Goal: Task Accomplishment & Management: Use online tool/utility

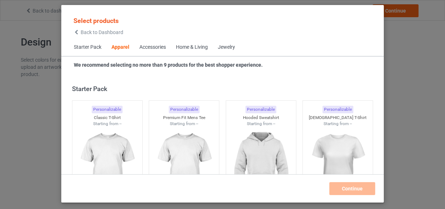
scroll to position [267, 0]
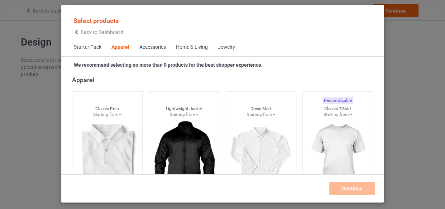
click at [183, 47] on div "Home & Living" at bounding box center [192, 47] width 32 height 7
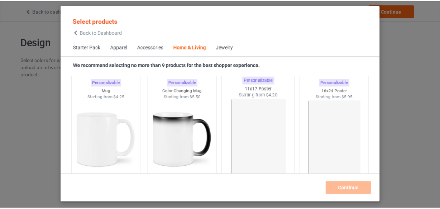
scroll to position [3267, 0]
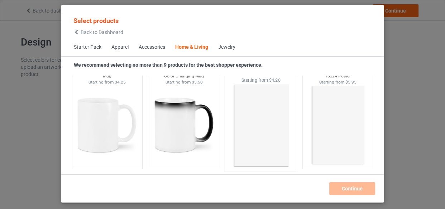
click at [250, 101] on img at bounding box center [260, 126] width 67 height 84
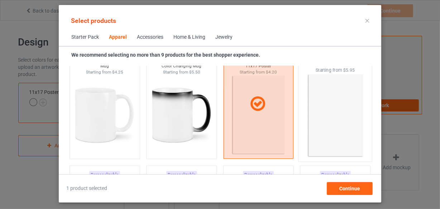
click at [321, 110] on img at bounding box center [335, 116] width 67 height 84
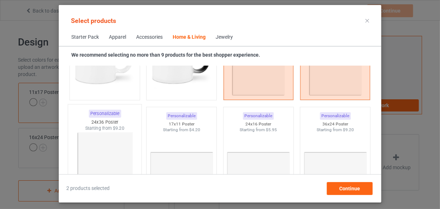
scroll to position [3331, 0]
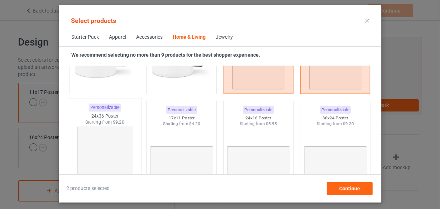
click at [110, 142] on img at bounding box center [104, 167] width 67 height 84
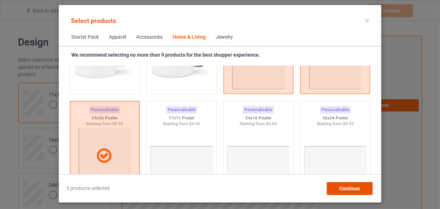
click at [337, 186] on div "Continue" at bounding box center [350, 188] width 46 height 13
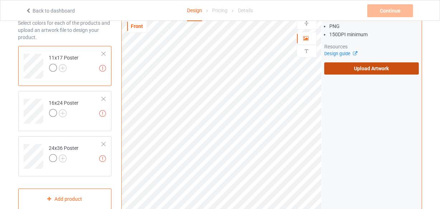
scroll to position [32, 0]
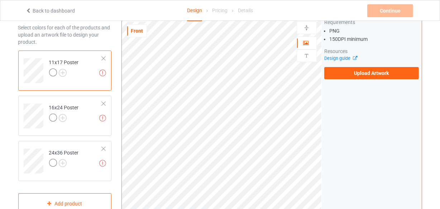
click at [344, 80] on div "Artwork Requirements PNG 150 DPI minimum Resources Design guide Upload Artwork" at bounding box center [372, 43] width 100 height 78
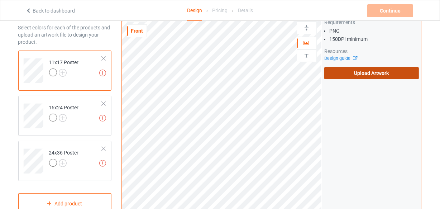
click at [347, 77] on label "Upload Artwork" at bounding box center [372, 73] width 95 height 12
click at [0, 0] on input "Upload Artwork" at bounding box center [0, 0] width 0 height 0
click at [352, 72] on label "Upload Artwork" at bounding box center [372, 73] width 95 height 12
click at [0, 0] on input "Upload Artwork" at bounding box center [0, 0] width 0 height 0
